Goal: Task Accomplishment & Management: Manage account settings

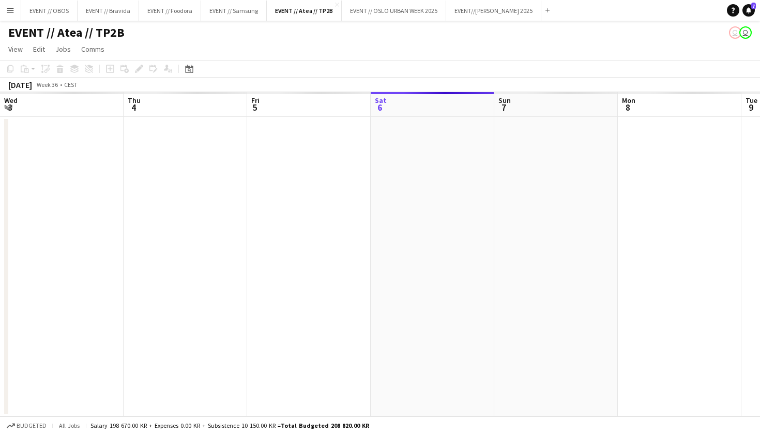
scroll to position [0, 247]
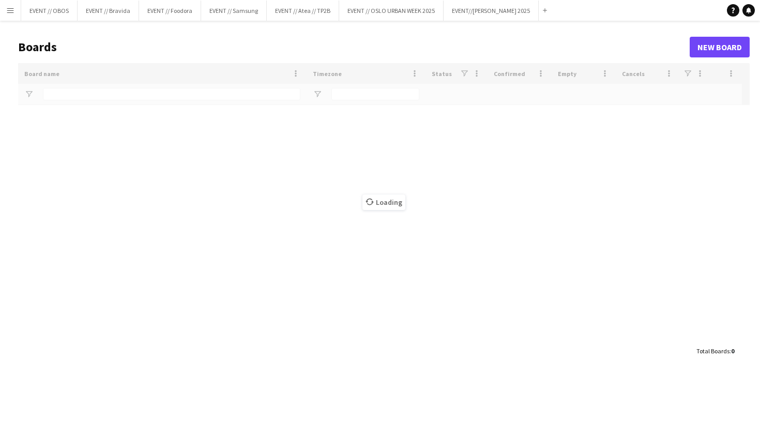
type input "**"
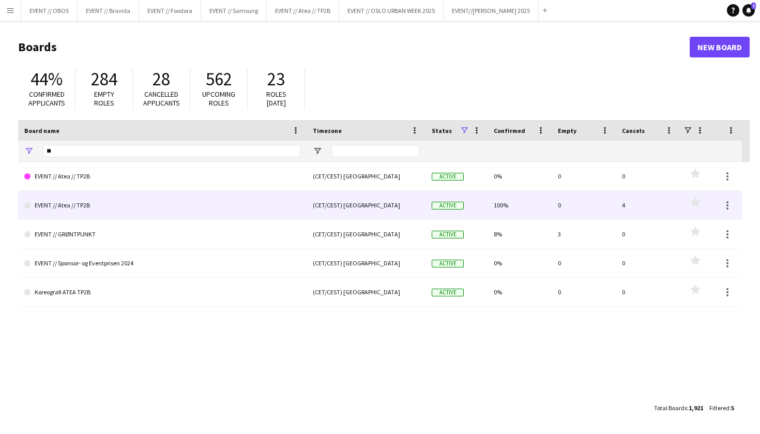
click at [62, 201] on link "EVENT // Atea // TP2B" at bounding box center [162, 205] width 276 height 29
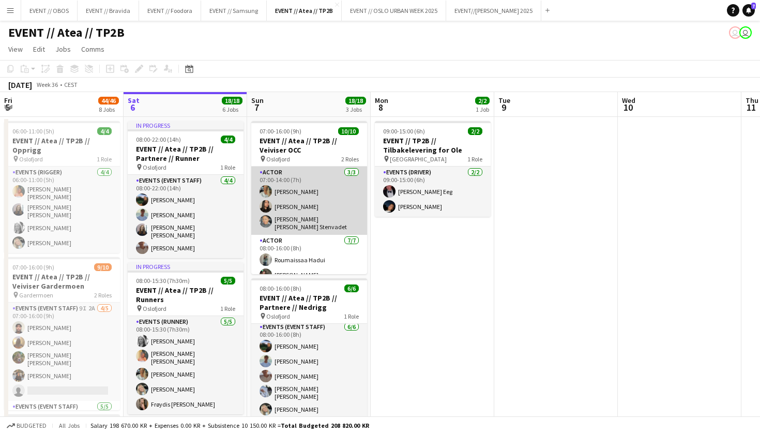
click at [305, 218] on app-card-role "Actor 3/3 07:00-14:00 (7h) Lotte Langvatn-Van Baal Linda Ngo Daniela Alejandra …" at bounding box center [309, 200] width 116 height 68
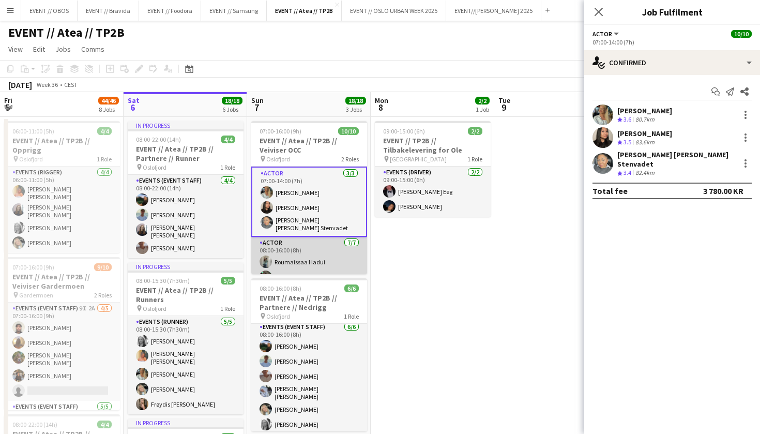
click at [306, 250] on app-card-role "Actor 7/7 08:00-16:00 (8h) Roumaissaa Hadui Rafaela Goga Vanessa Riise Naas Frø…" at bounding box center [309, 302] width 116 height 131
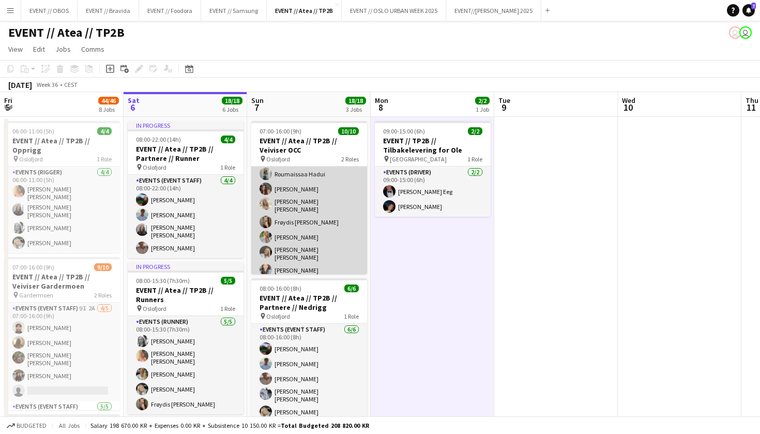
click at [254, 171] on app-card-role "Actor 7/7 08:00-16:00 (8h) Roumaissaa Hadui Rafaela Goga Vanessa Riise Naas Frø…" at bounding box center [309, 214] width 116 height 131
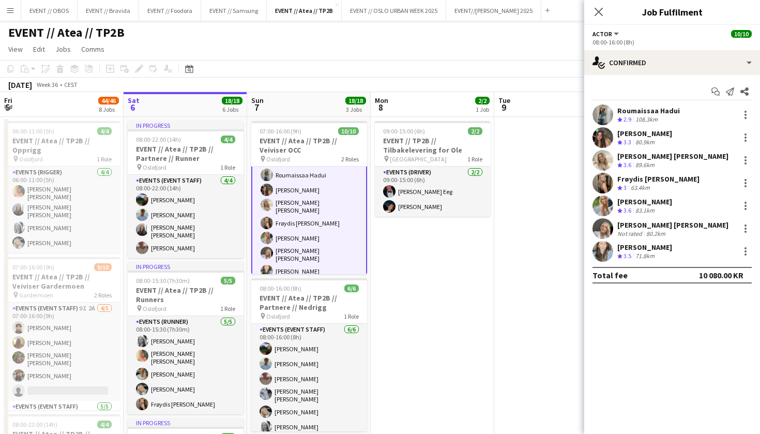
click at [601, 115] on app-user-avatar at bounding box center [602, 114] width 21 height 21
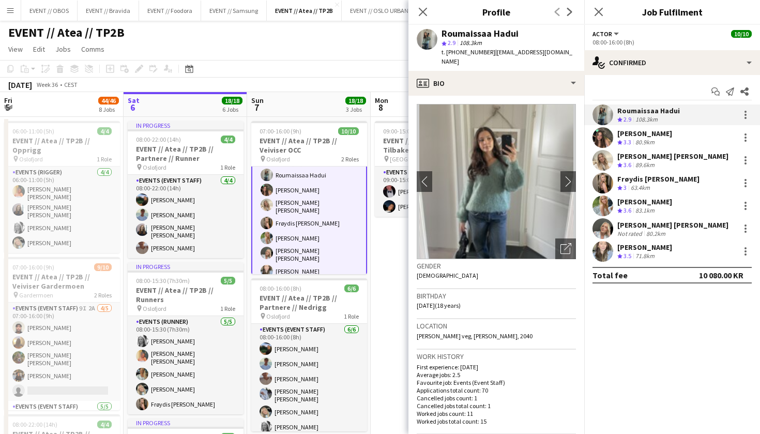
click at [289, 70] on app-toolbar "Copy Paste Paste Command V Paste with crew Command Shift V Paste linked Job Del…" at bounding box center [380, 69] width 760 height 18
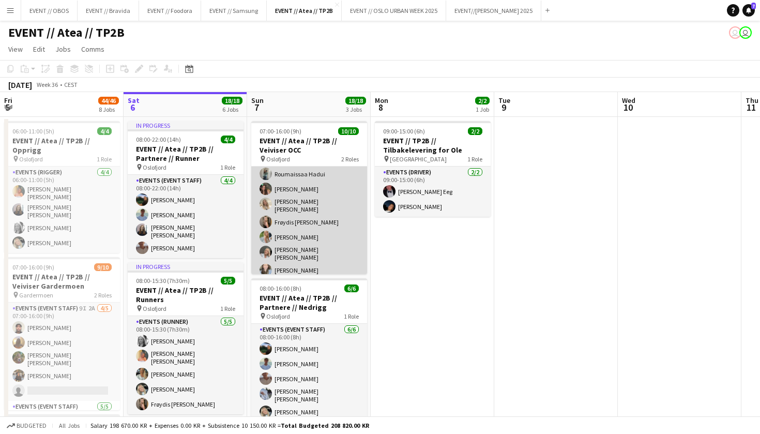
click at [263, 230] on app-user-avatar at bounding box center [265, 236] width 12 height 12
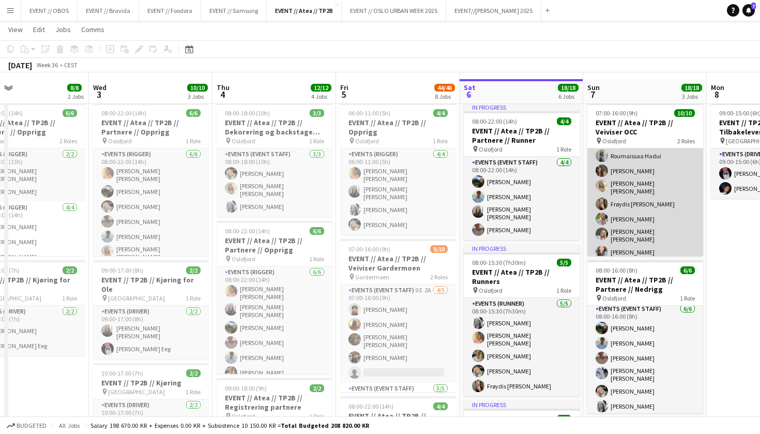
scroll to position [26, 0]
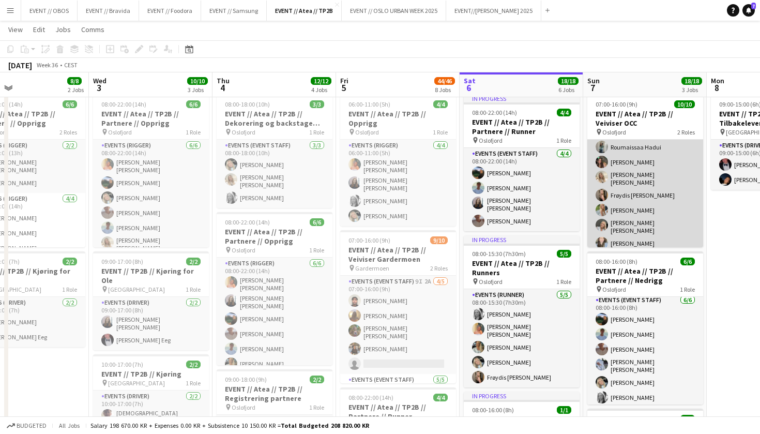
click at [652, 236] on app-card-role "Actor 7/7 08:00-16:00 (8h) Roumaissaa Hadui Rafaela Goga Vanessa Riise Naas Frø…" at bounding box center [645, 187] width 116 height 131
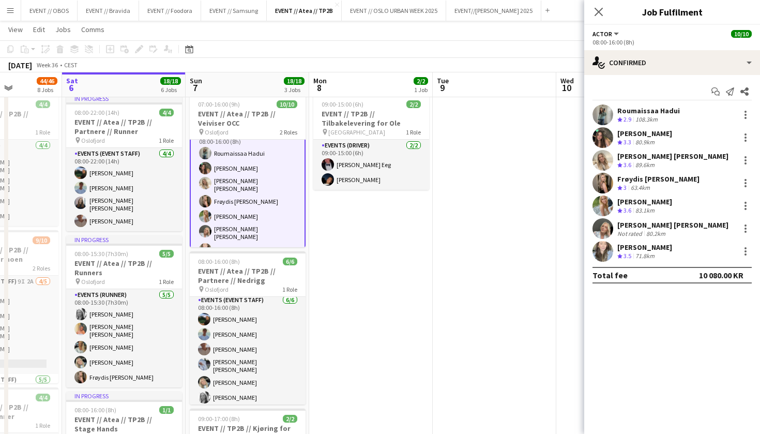
scroll to position [82, 0]
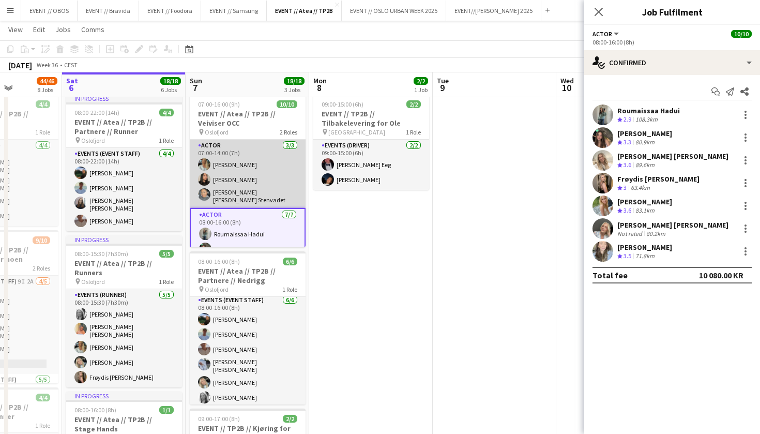
click at [222, 172] on app-card-role "Actor 3/3 07:00-14:00 (7h) Lotte Langvatn-Van Baal Linda Ngo Daniela Alejandra …" at bounding box center [248, 174] width 116 height 68
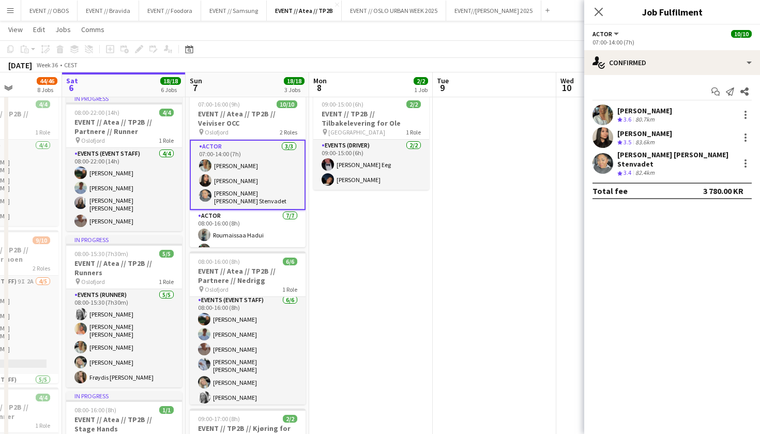
scroll to position [0, 0]
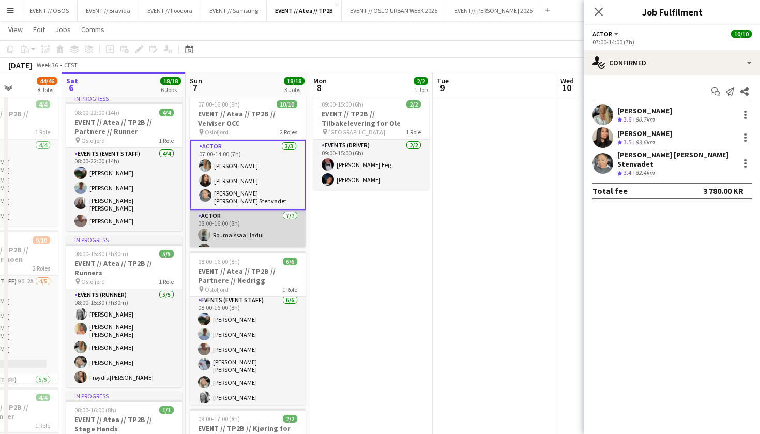
click at [240, 233] on app-card-role "Actor 7/7 08:00-16:00 (8h) Roumaissaa Hadui Rafaela Goga Vanessa Riise Naas Frø…" at bounding box center [248, 275] width 116 height 131
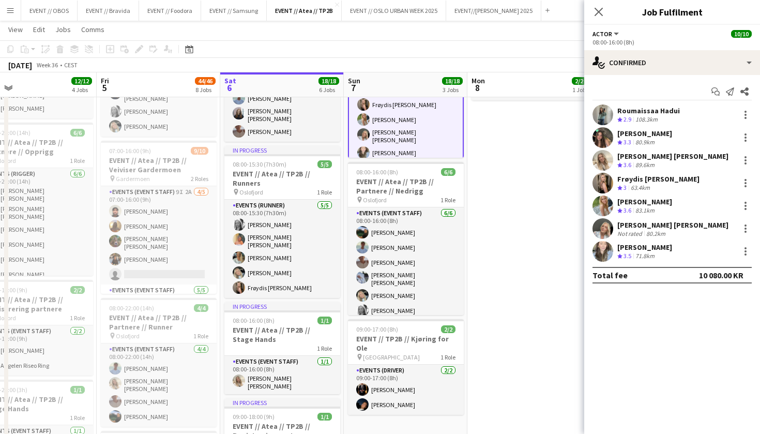
scroll to position [67, 0]
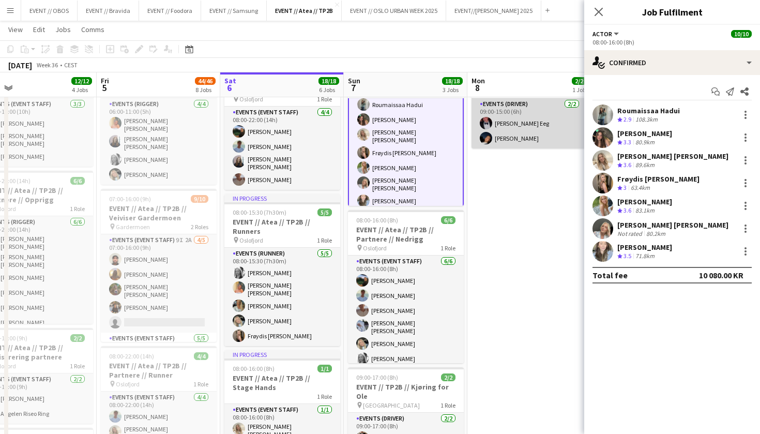
click at [500, 144] on app-card-role "Events (Driver) 2/2 09:00-15:00 (6h) Birk Eeg Adrian Roddvik" at bounding box center [529, 123] width 116 height 50
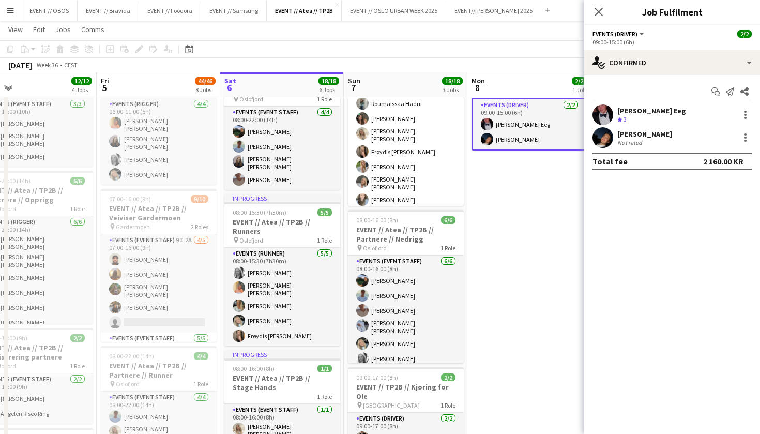
scroll to position [86, 0]
click at [608, 135] on app-user-avatar at bounding box center [602, 137] width 21 height 21
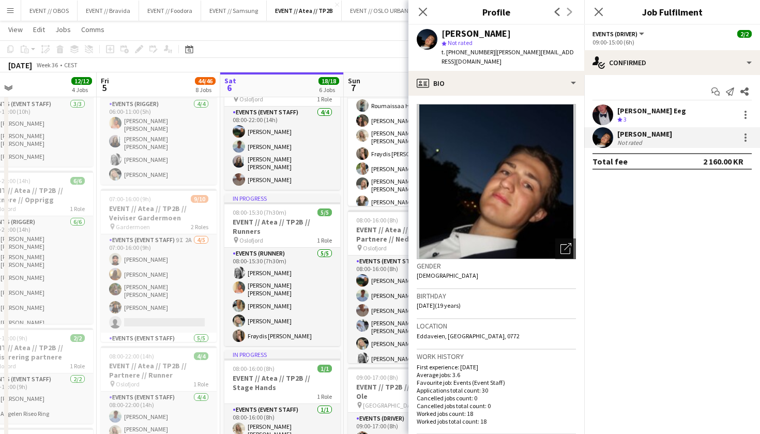
click at [370, 47] on app-toolbar "Copy Paste Paste Command V Paste with crew Command Shift V Paste linked Job Del…" at bounding box center [380, 49] width 760 height 18
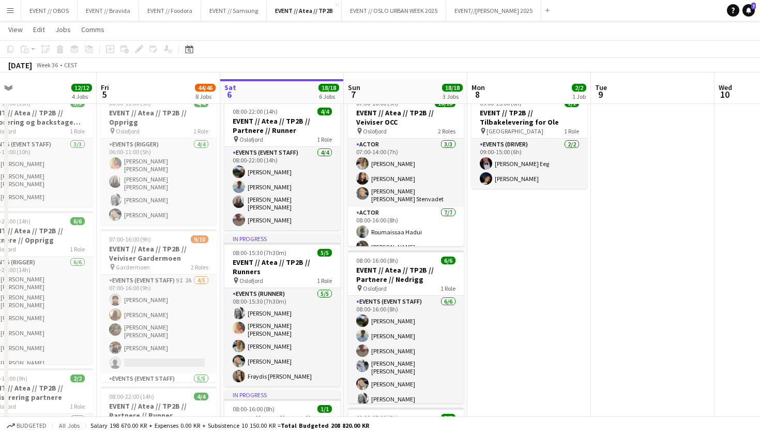
scroll to position [8, 0]
